Goal: Navigation & Orientation: Go to known website

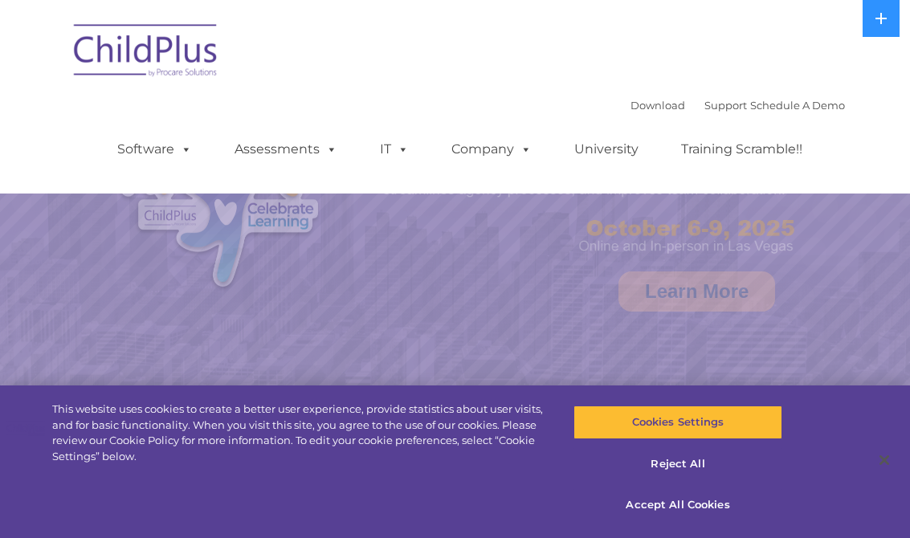
select select "MEDIUM"
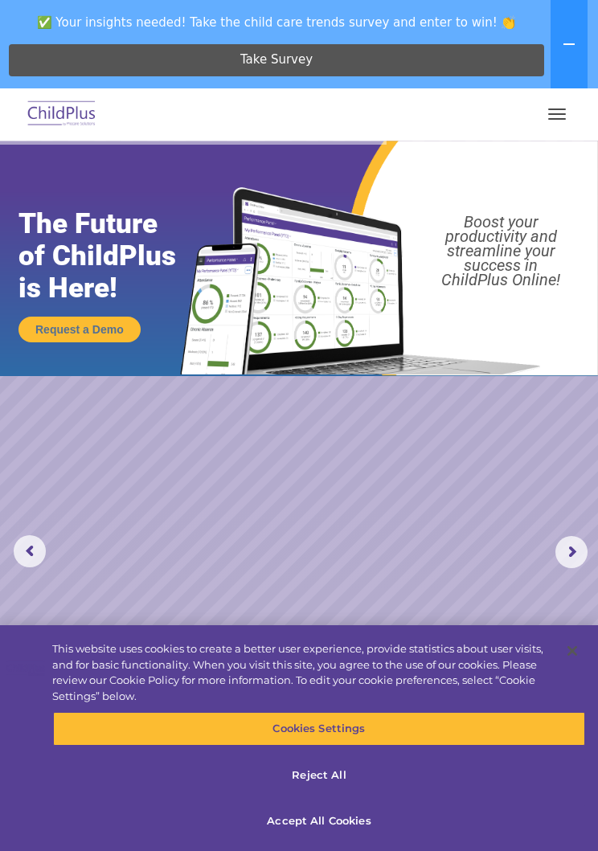
click at [55, 121] on img at bounding box center [62, 115] width 76 height 38
click at [75, 121] on img at bounding box center [62, 115] width 76 height 38
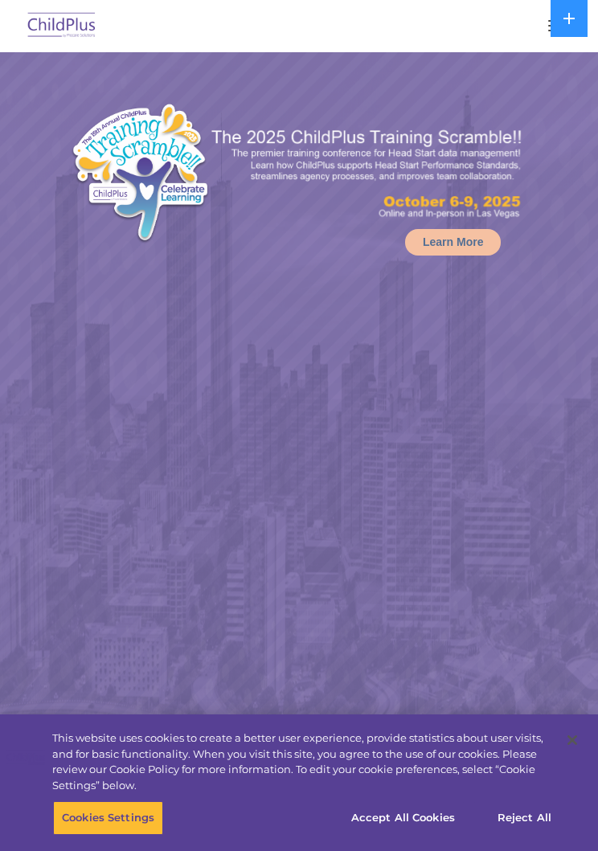
select select "MEDIUM"
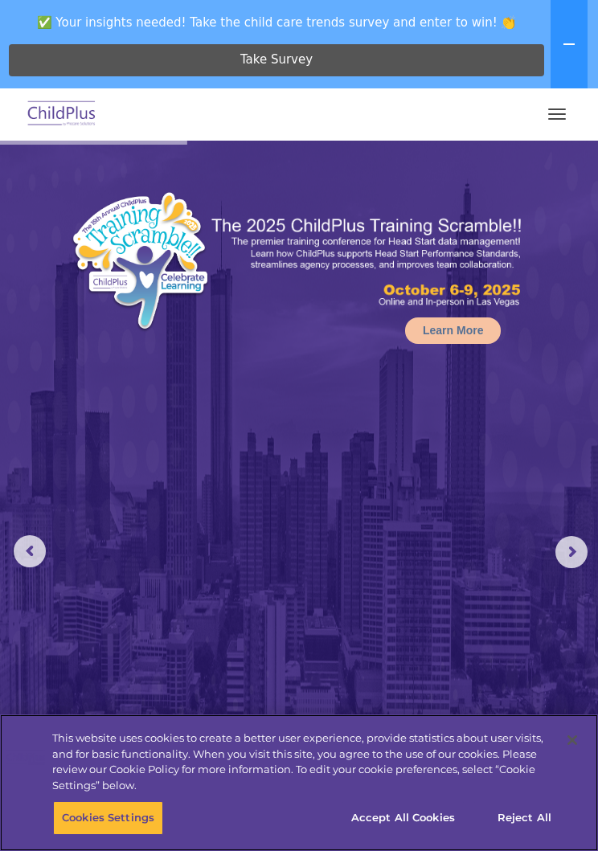
click at [423, 819] on button "Accept All Cookies" at bounding box center [402, 818] width 121 height 34
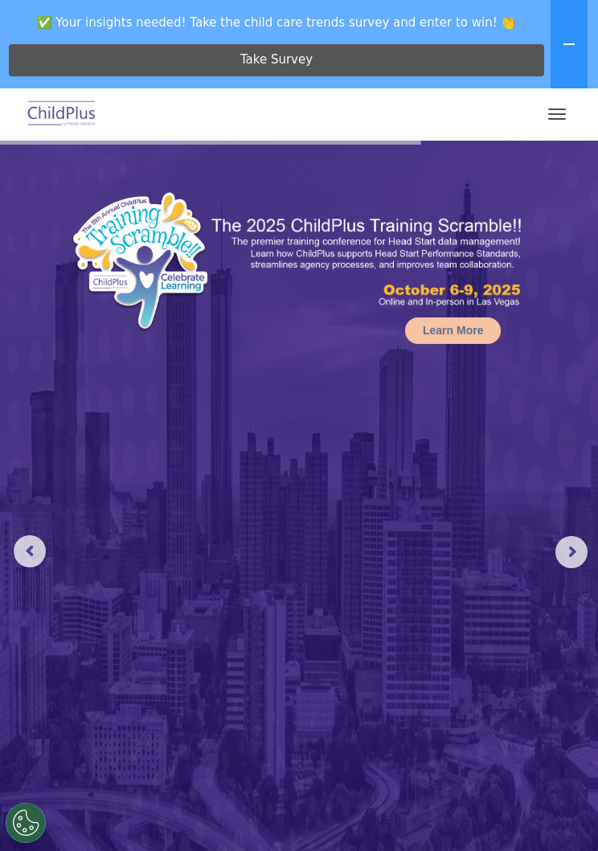
click at [546, 112] on button "button" at bounding box center [557, 114] width 34 height 26
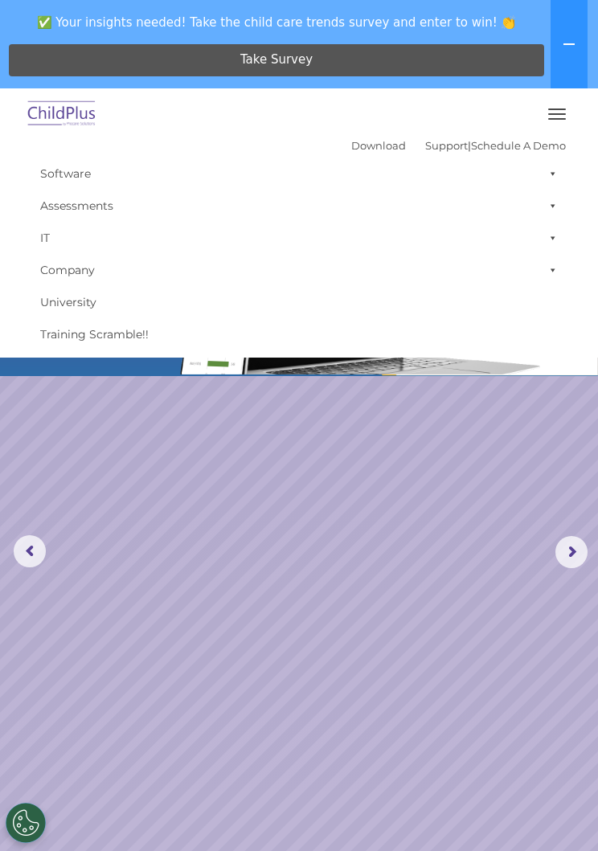
click at [63, 123] on img at bounding box center [62, 115] width 76 height 38
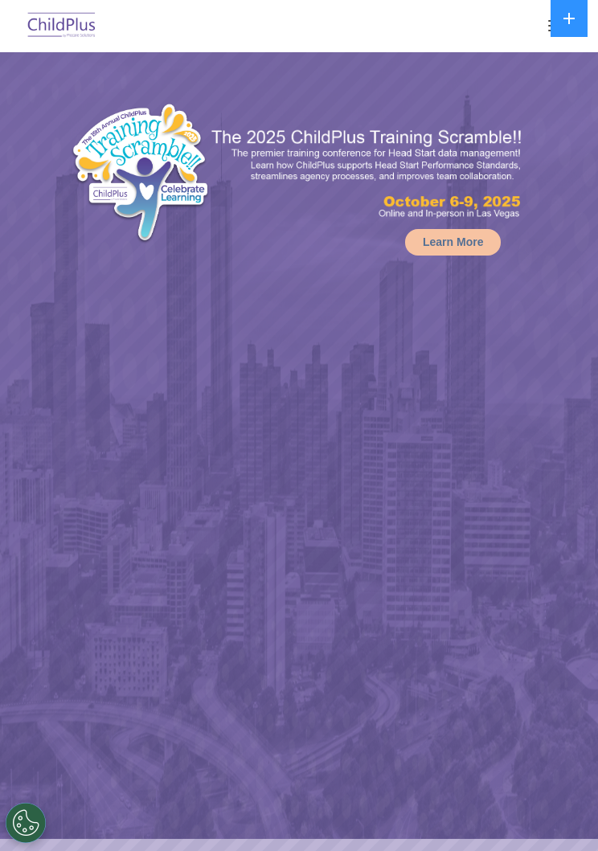
select select "MEDIUM"
